Goal: Obtain resource: Obtain resource

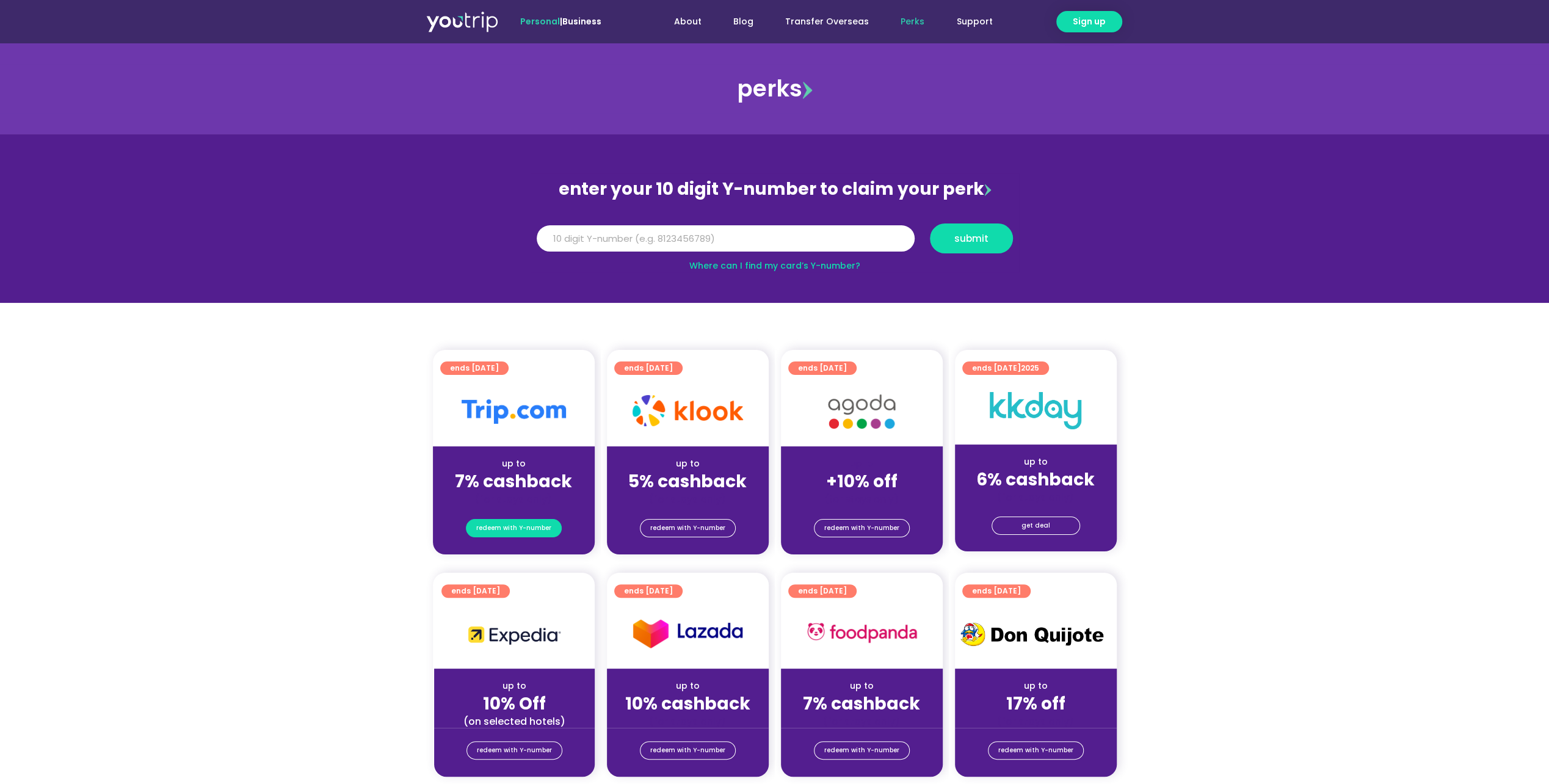
click at [525, 523] on span "redeem with Y-number" at bounding box center [514, 528] width 75 height 17
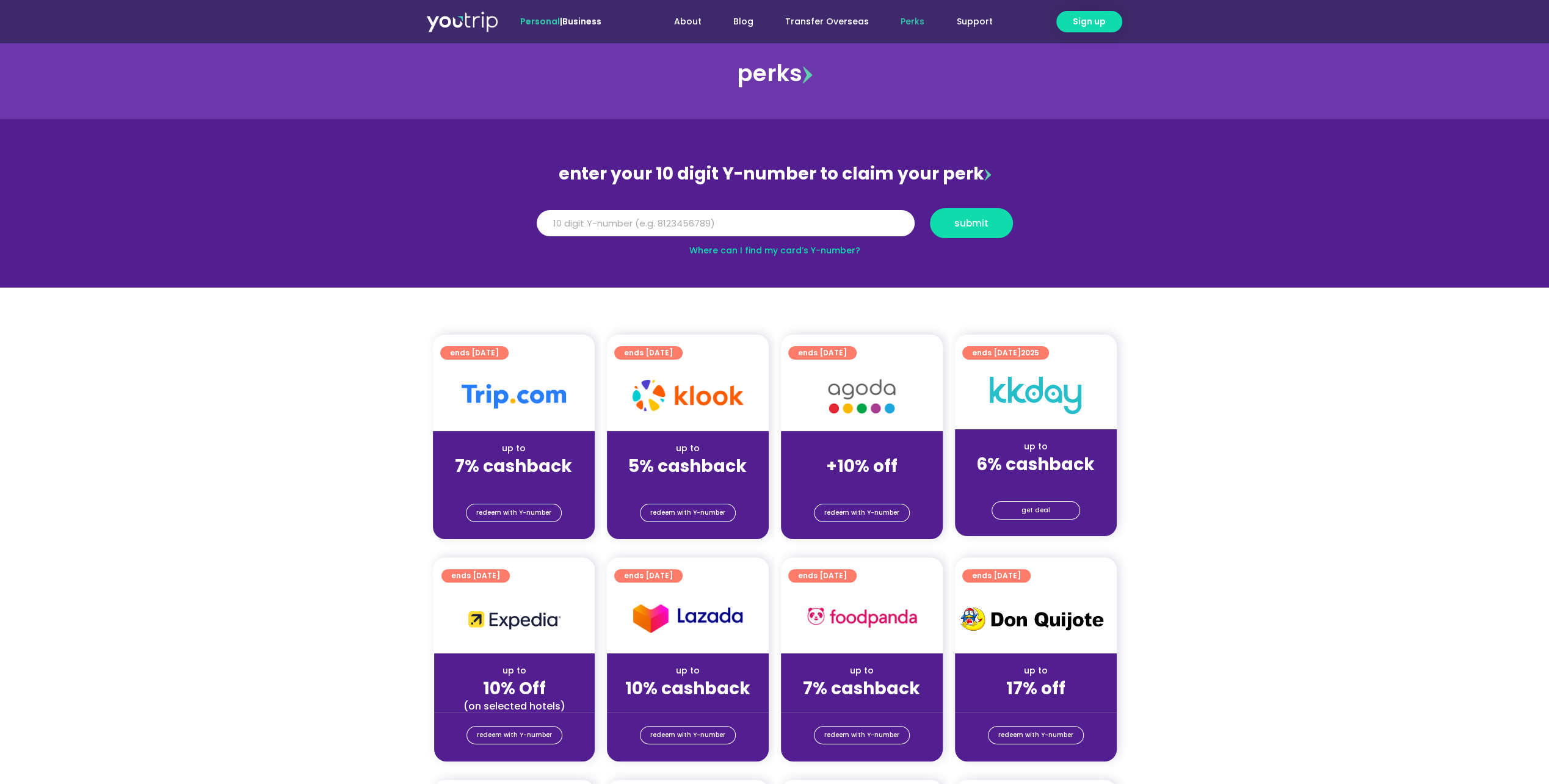
scroll to position [13, 0]
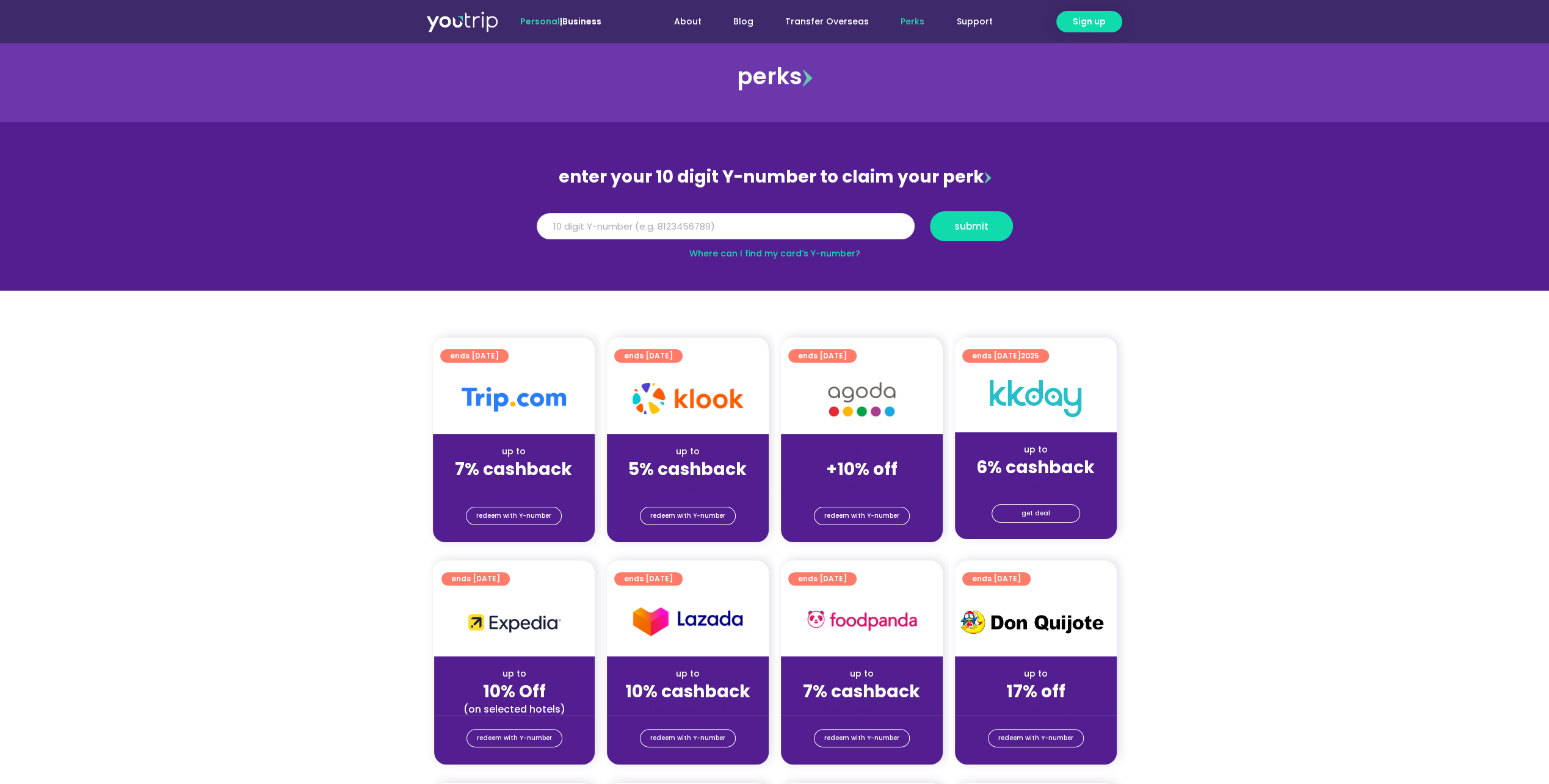
click at [711, 222] on input "Y Number" at bounding box center [725, 227] width 378 height 27
type input "8151996403"
click at [972, 222] on span "submit" at bounding box center [971, 226] width 34 height 9
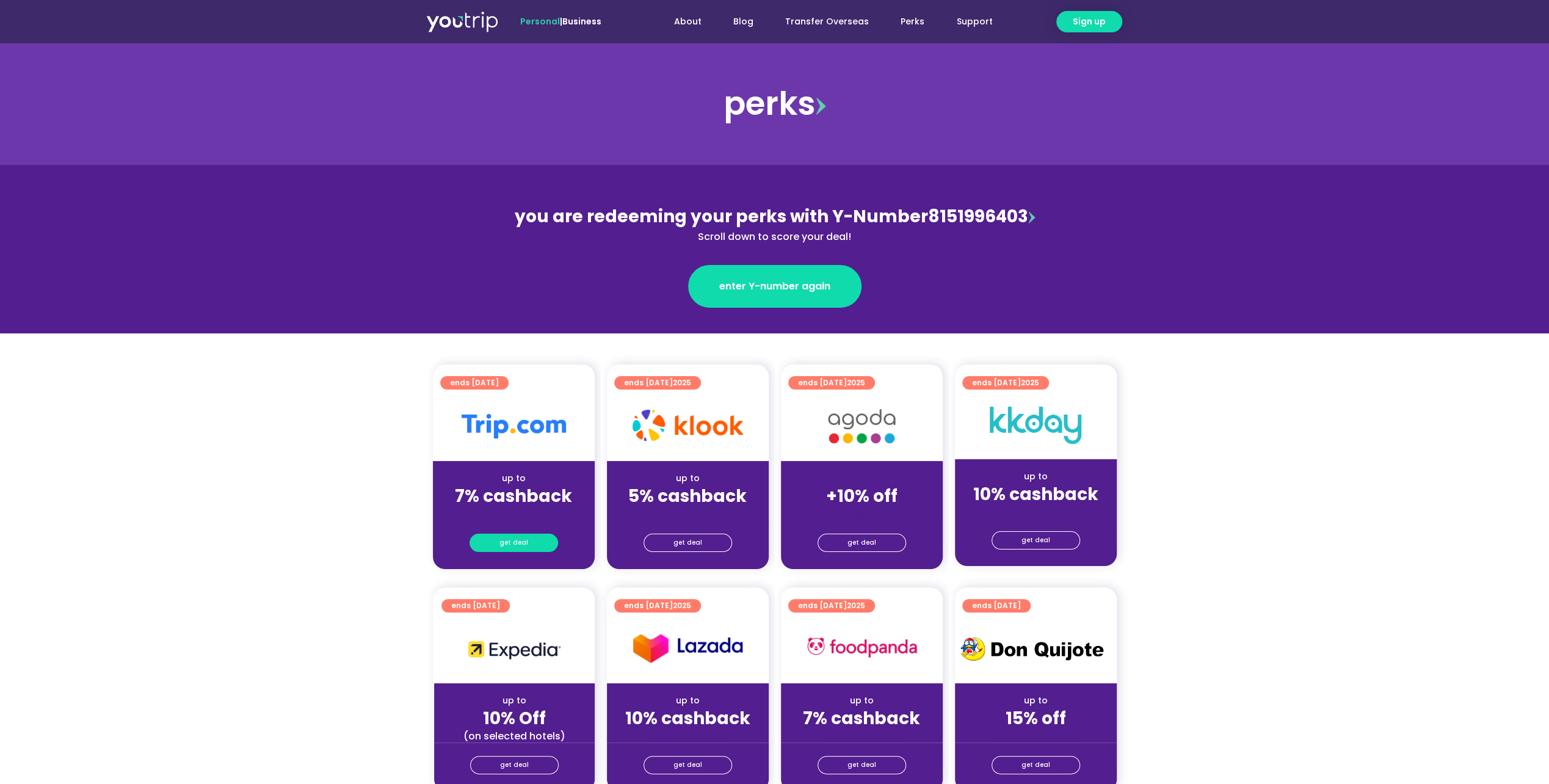
click at [530, 535] on link "get deal" at bounding box center [514, 542] width 88 height 19
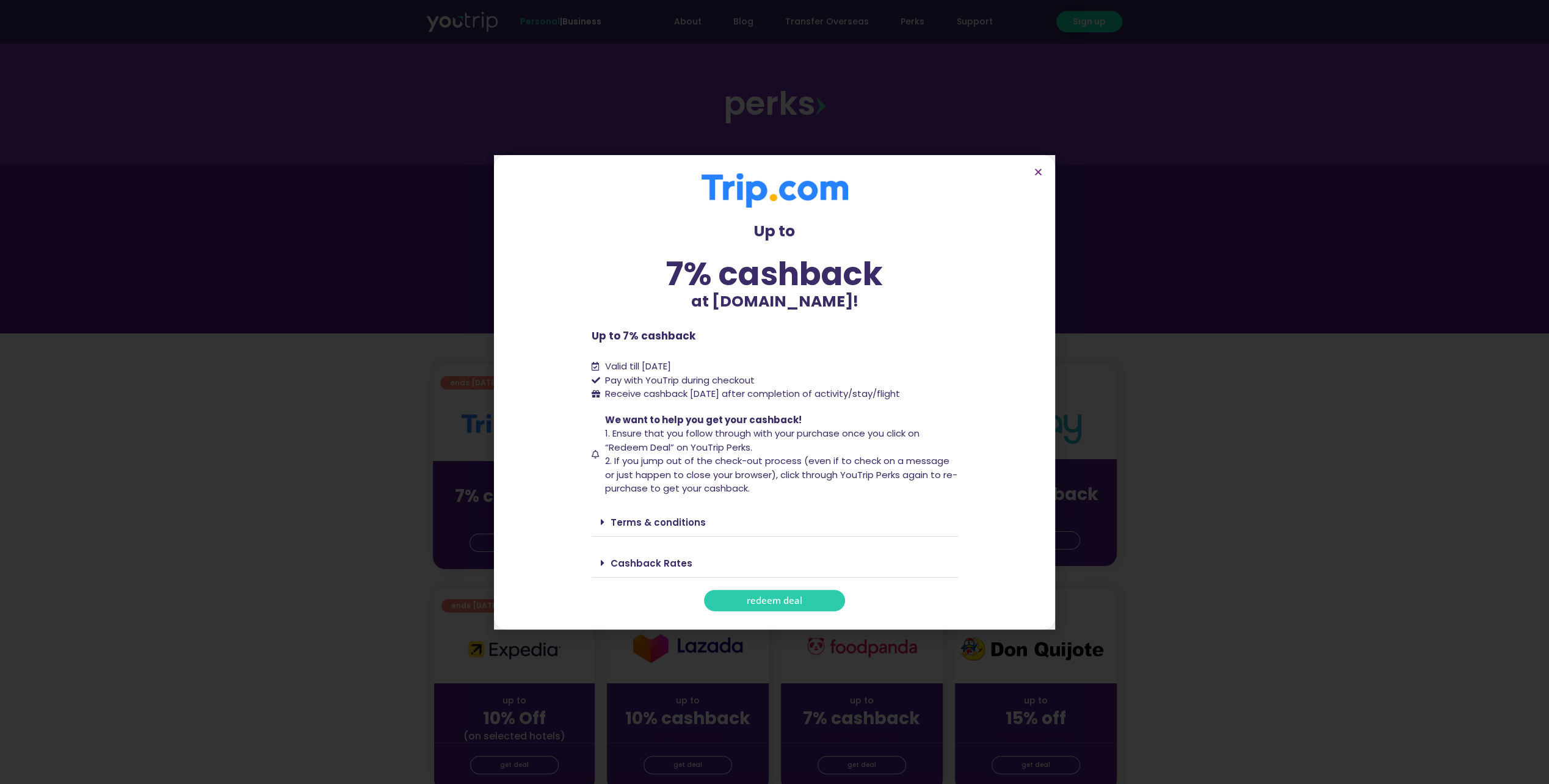
click at [601, 515] on div "Terms & conditions" at bounding box center [774, 522] width 366 height 29
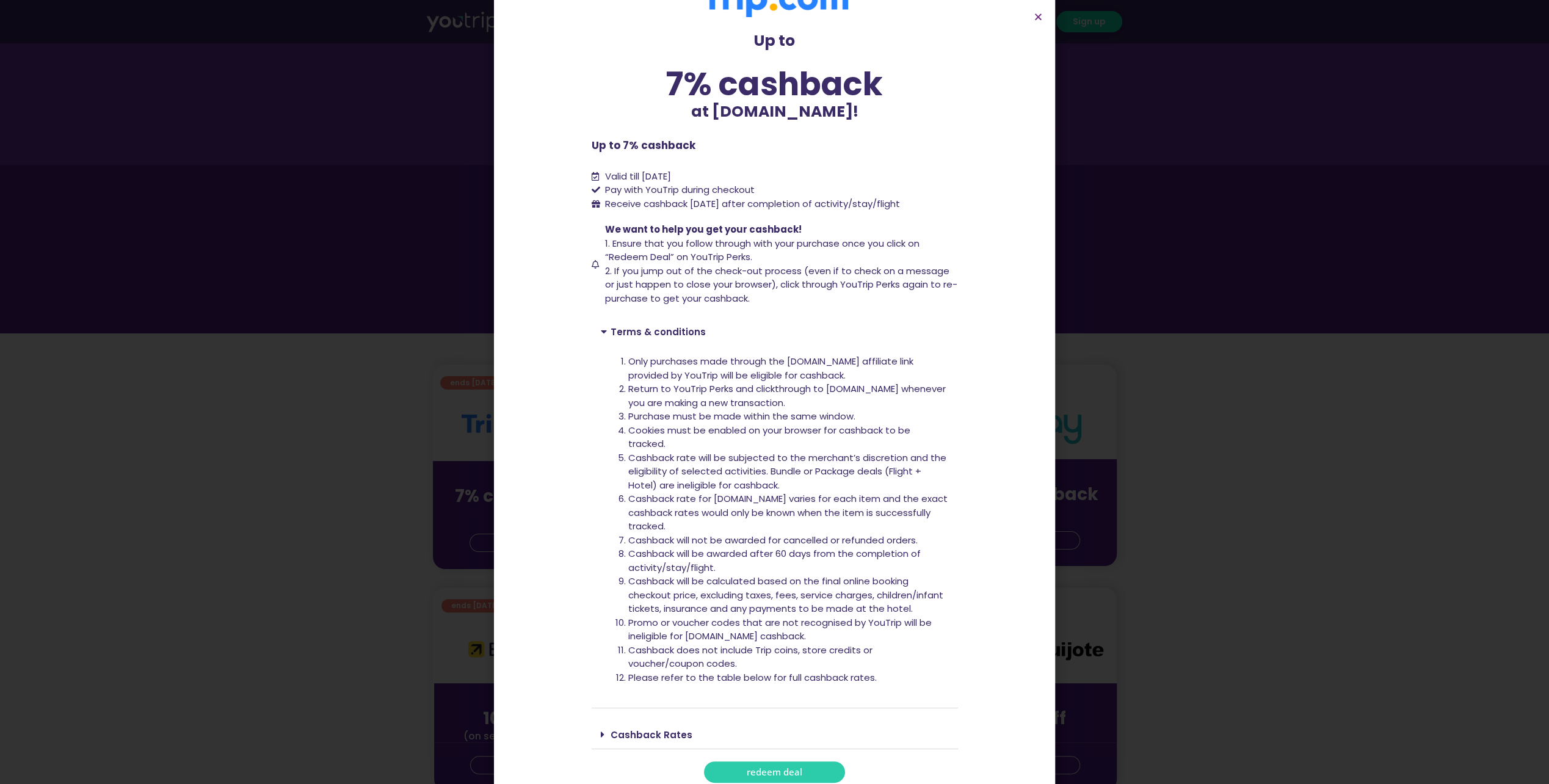
scroll to position [52, 0]
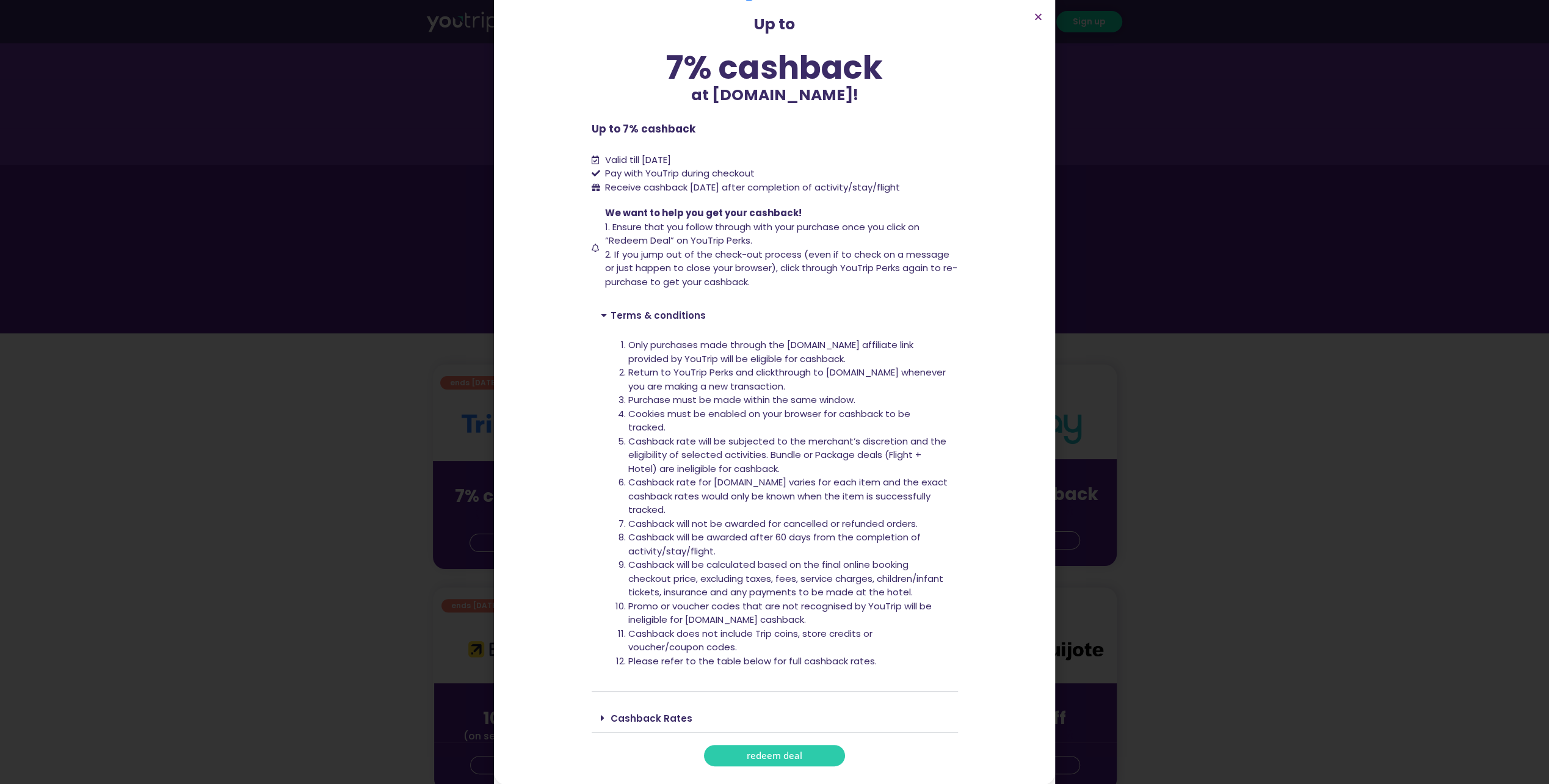
click at [604, 711] on div "Cashback Rates" at bounding box center [774, 718] width 366 height 29
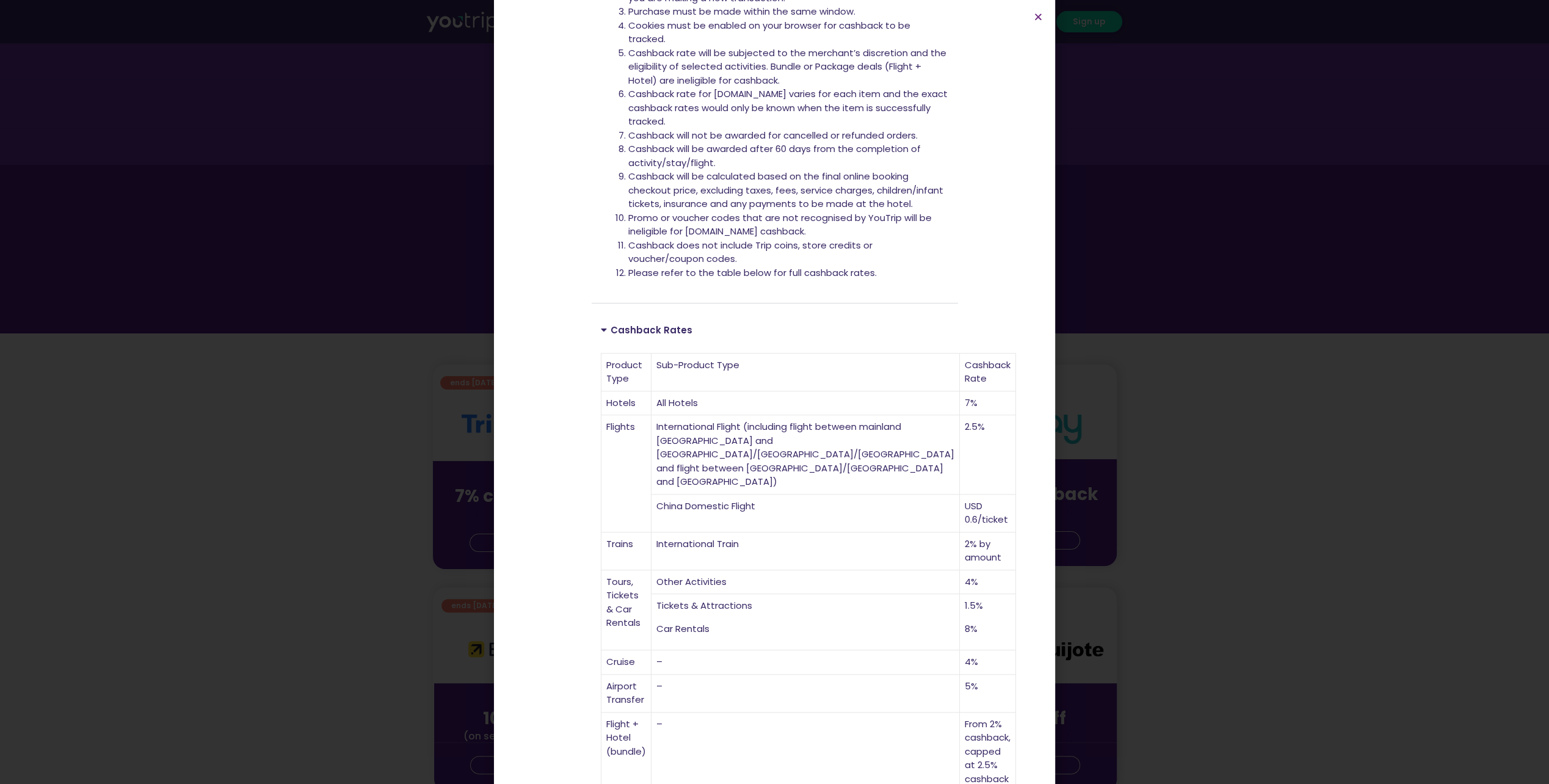
scroll to position [452, 0]
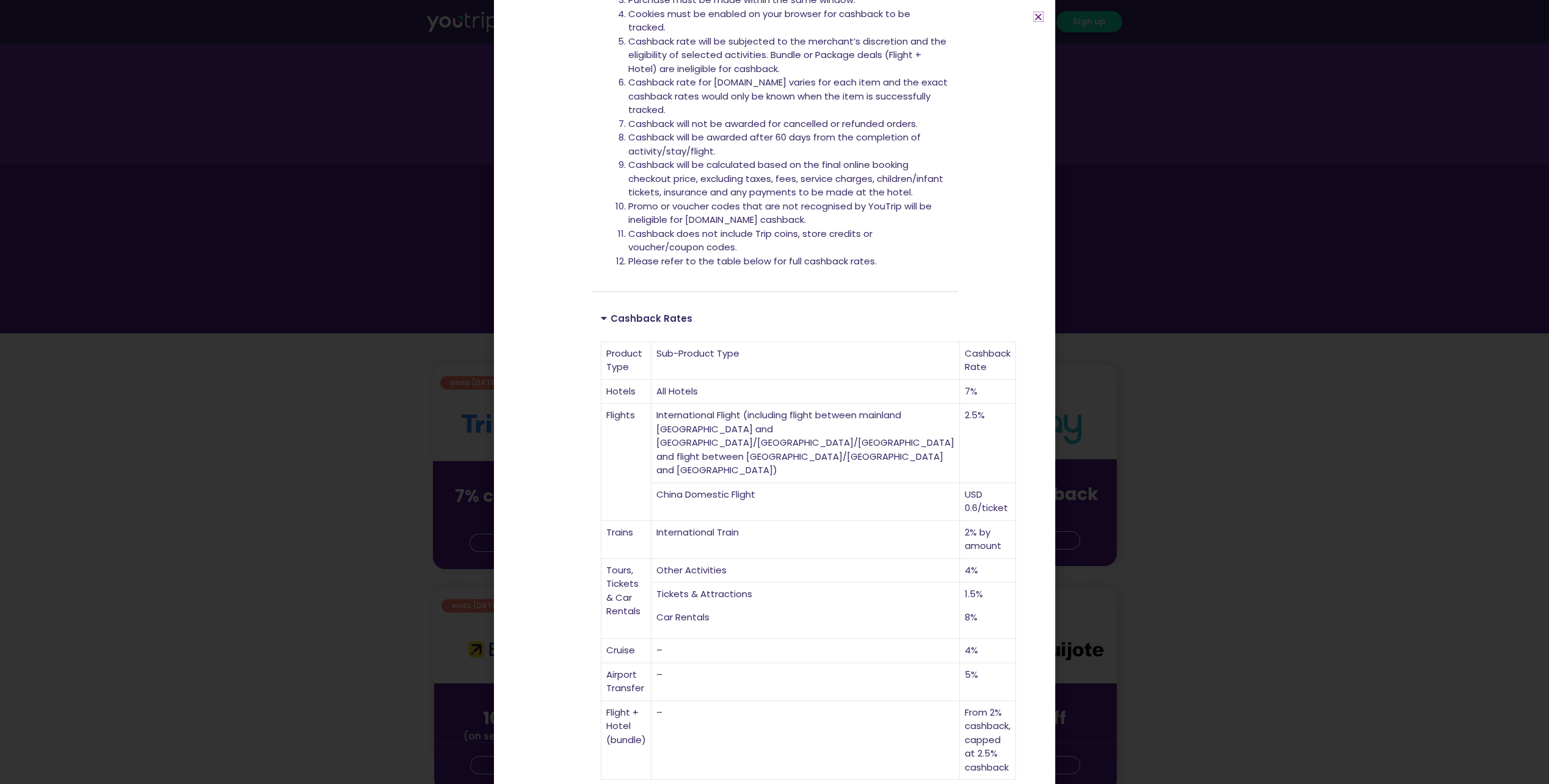
click at [1036, 14] on icon "Close" at bounding box center [1038, 17] width 9 height 9
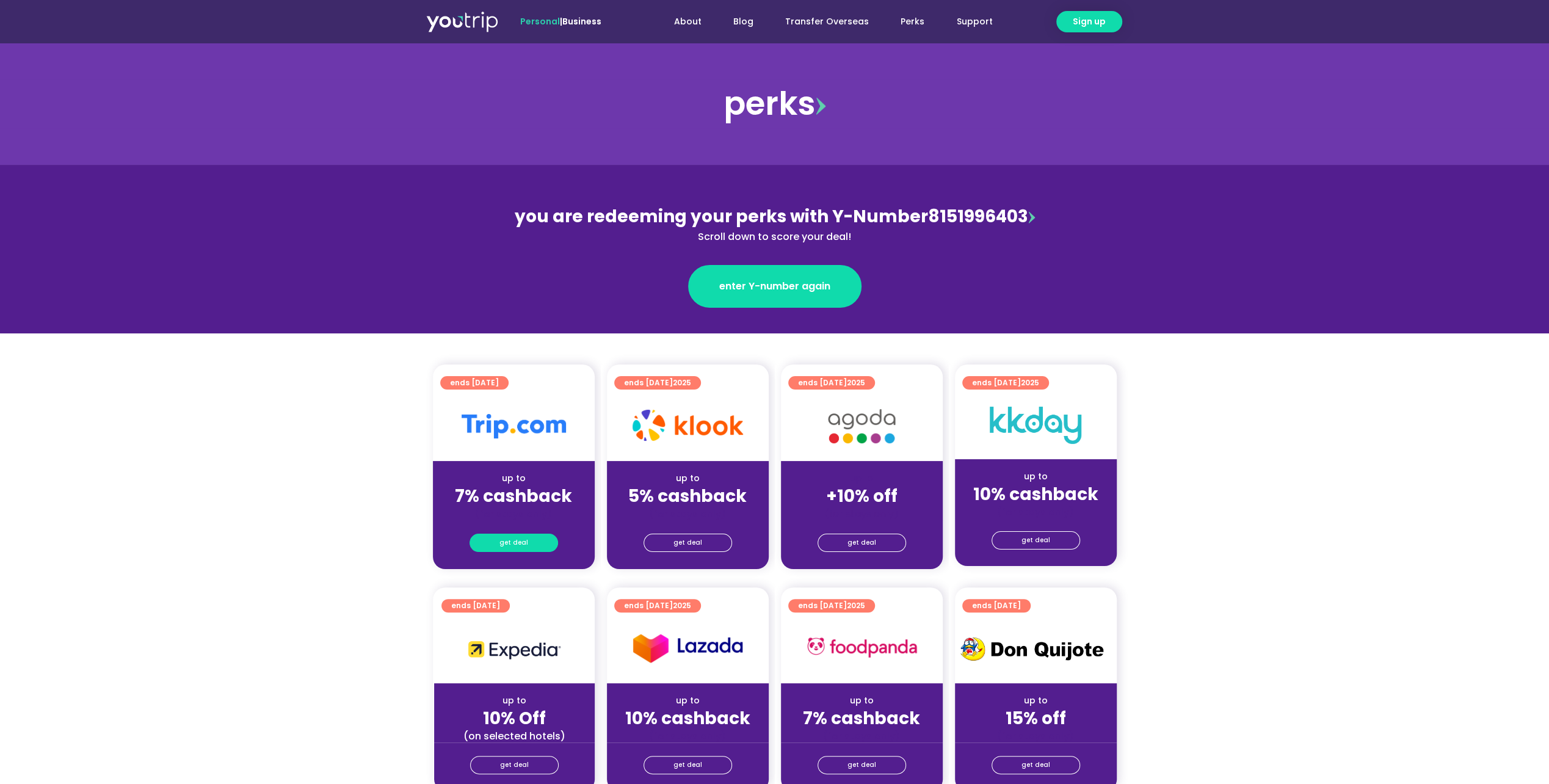
click at [519, 542] on span "get deal" at bounding box center [514, 542] width 29 height 17
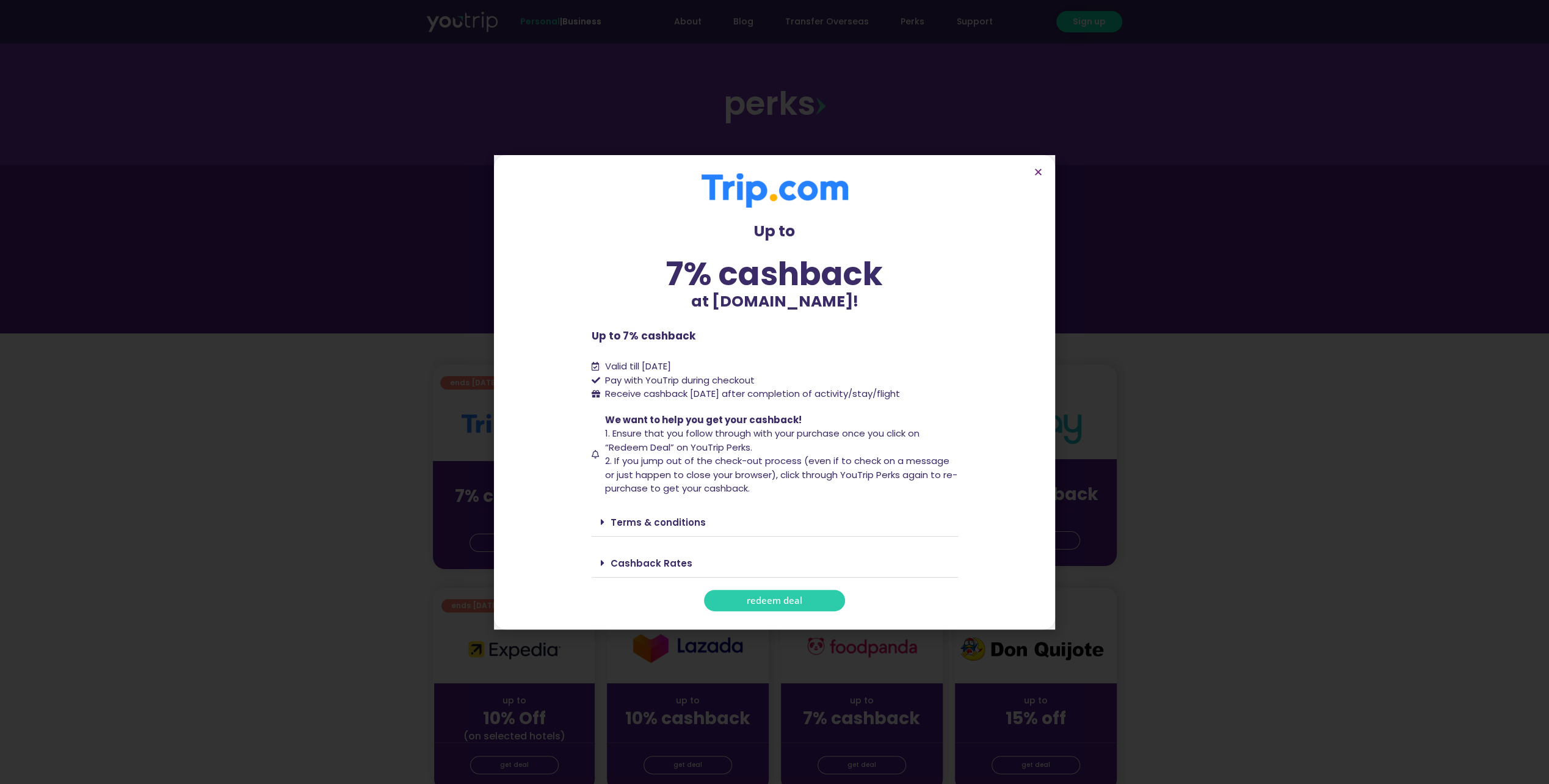
click at [620, 520] on link "Terms & conditions" at bounding box center [657, 522] width 96 height 13
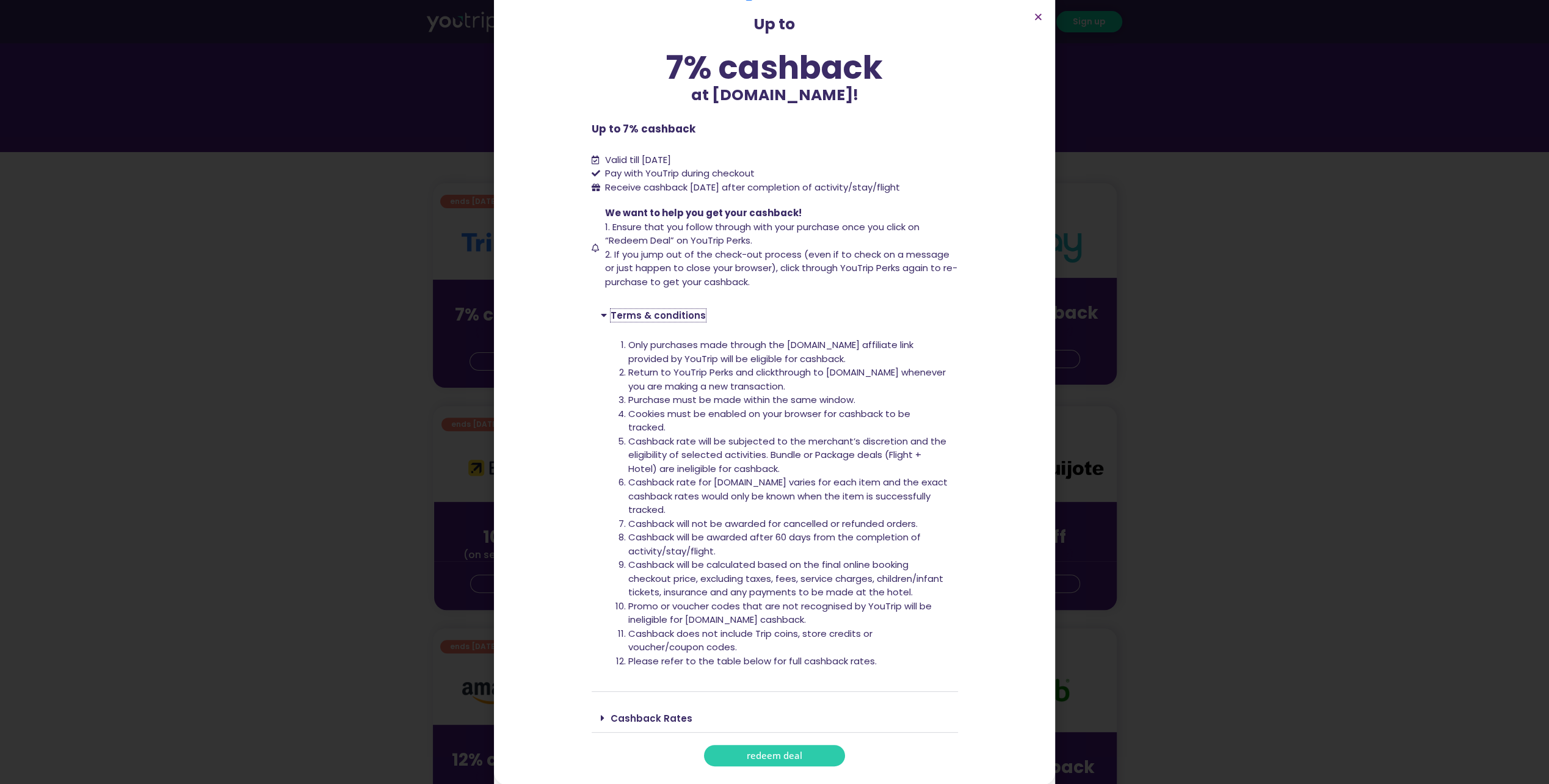
scroll to position [183, 0]
click at [603, 715] on span at bounding box center [606, 717] width 10 height 10
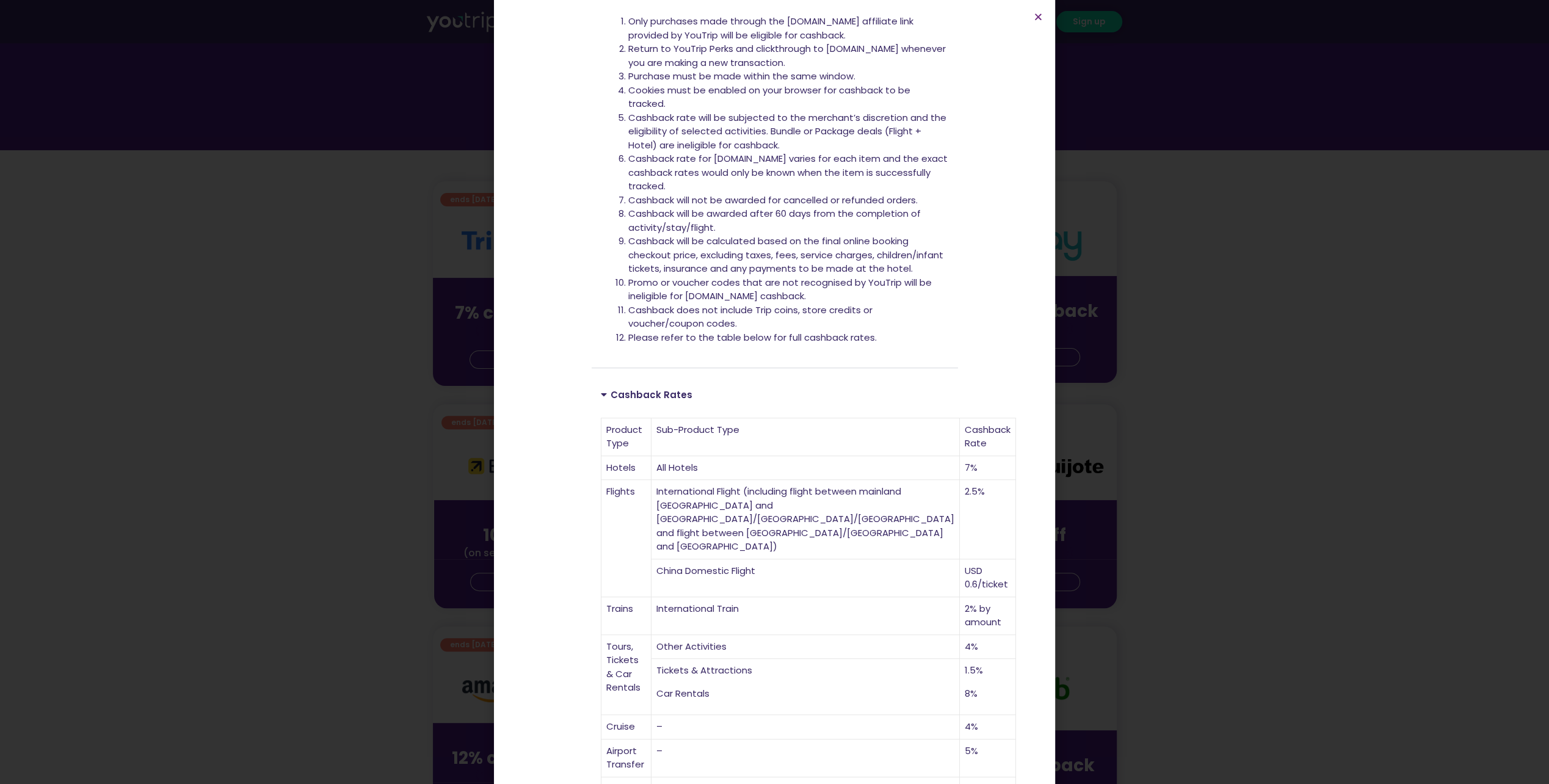
scroll to position [452, 0]
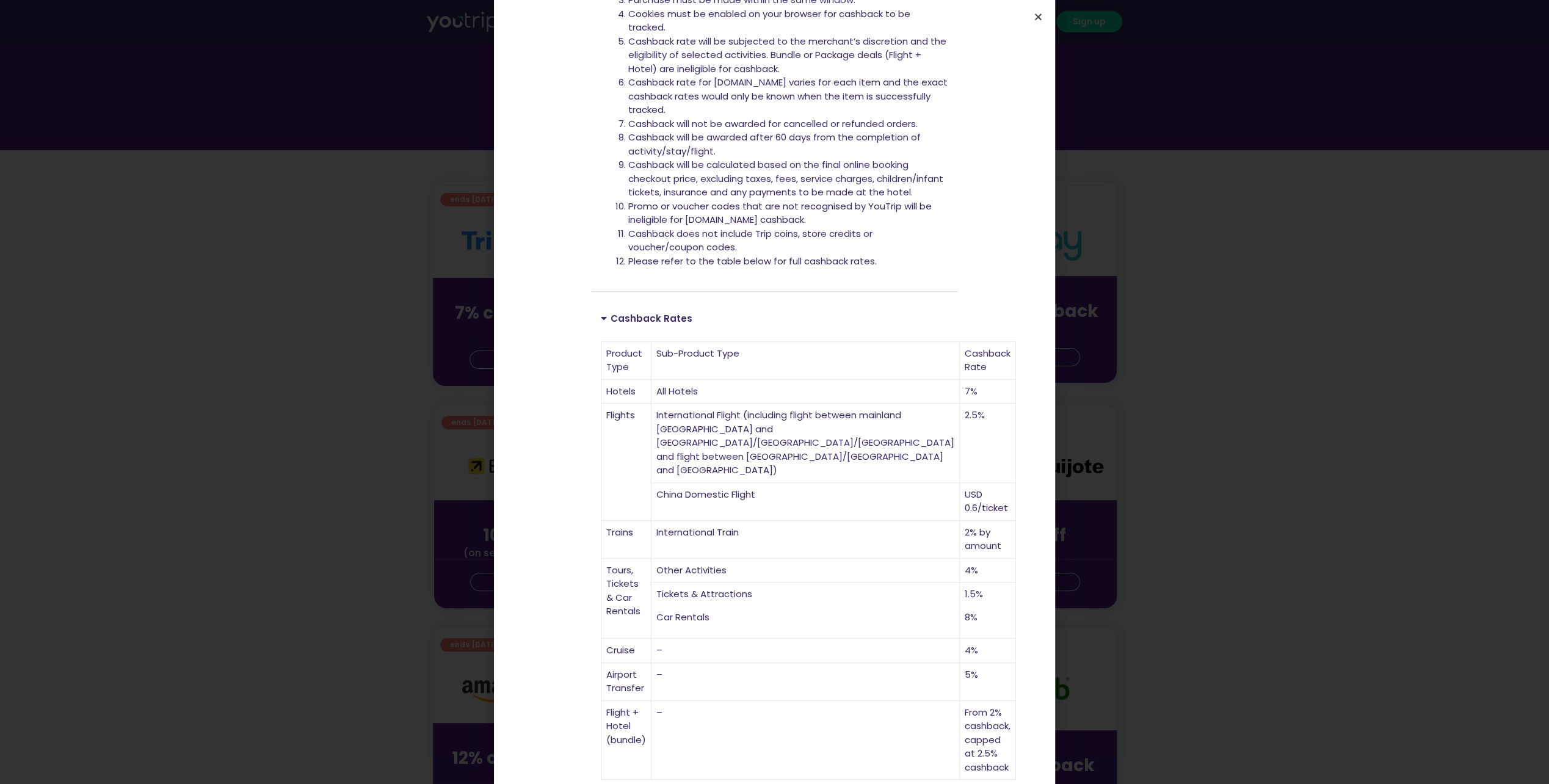
click at [1041, 13] on icon "Close" at bounding box center [1038, 17] width 9 height 9
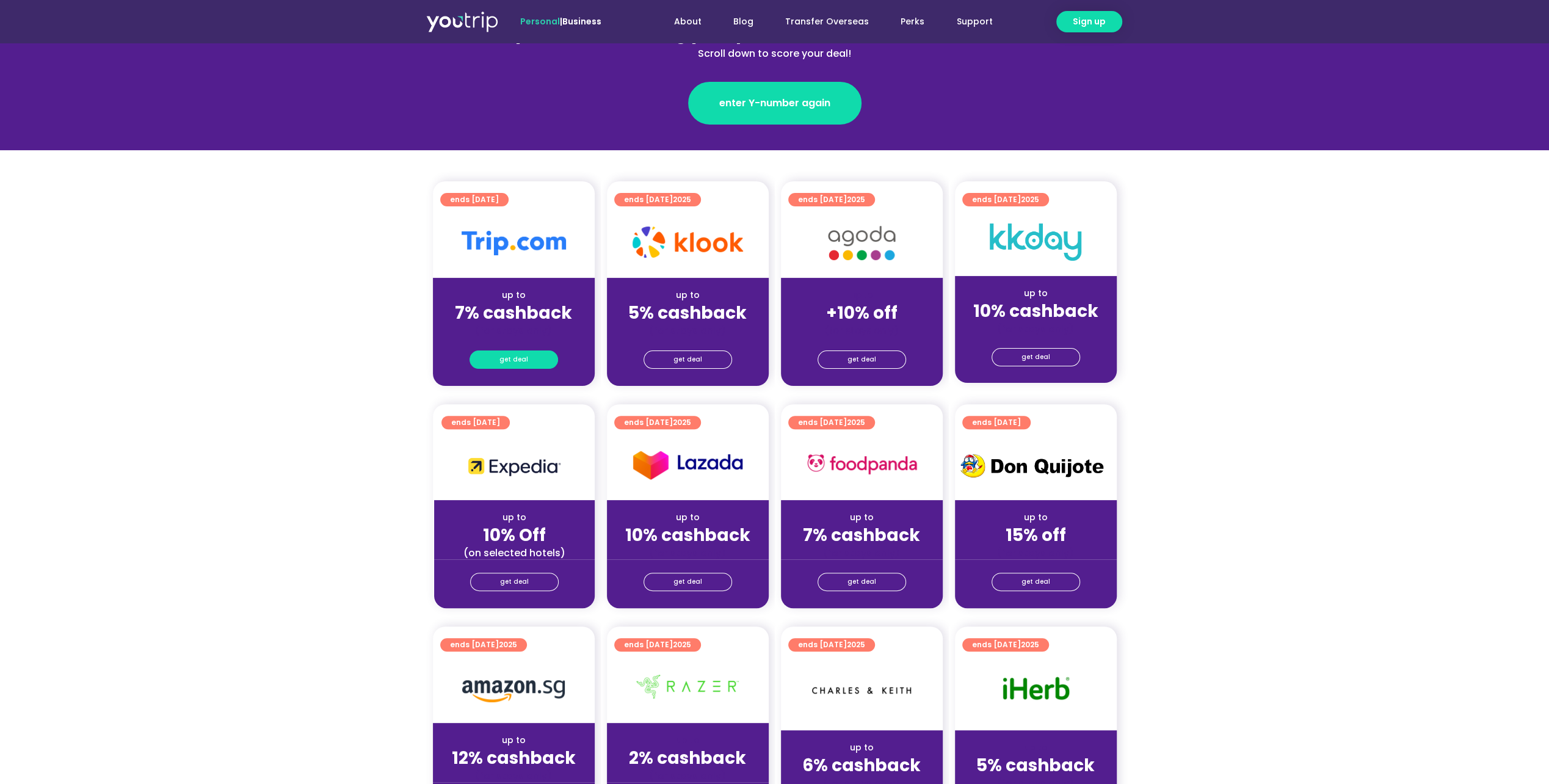
click at [532, 365] on link "get deal" at bounding box center [514, 359] width 88 height 19
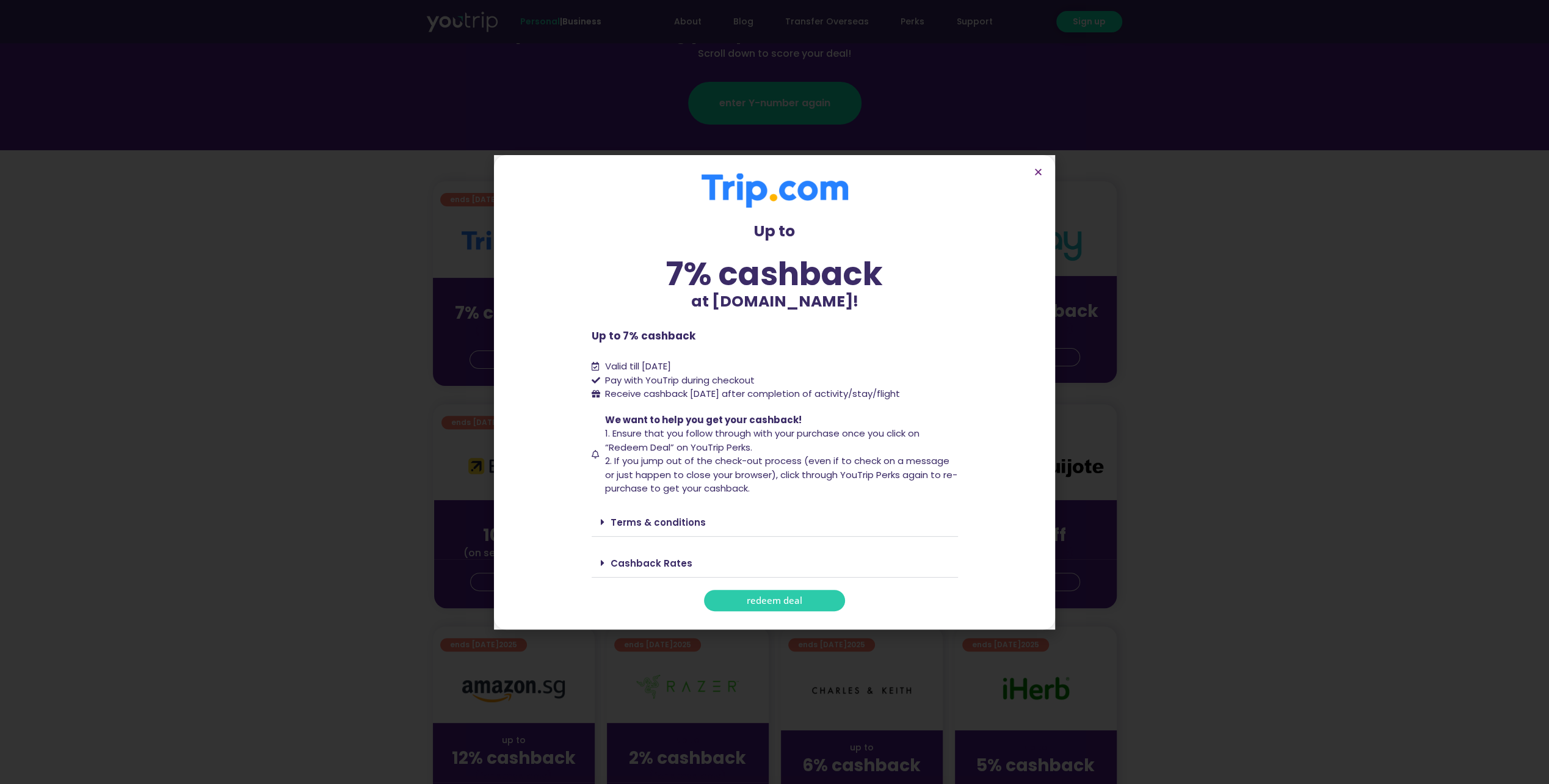
click at [816, 598] on link "redeem deal" at bounding box center [774, 600] width 141 height 21
